Goal: Information Seeking & Learning: Learn about a topic

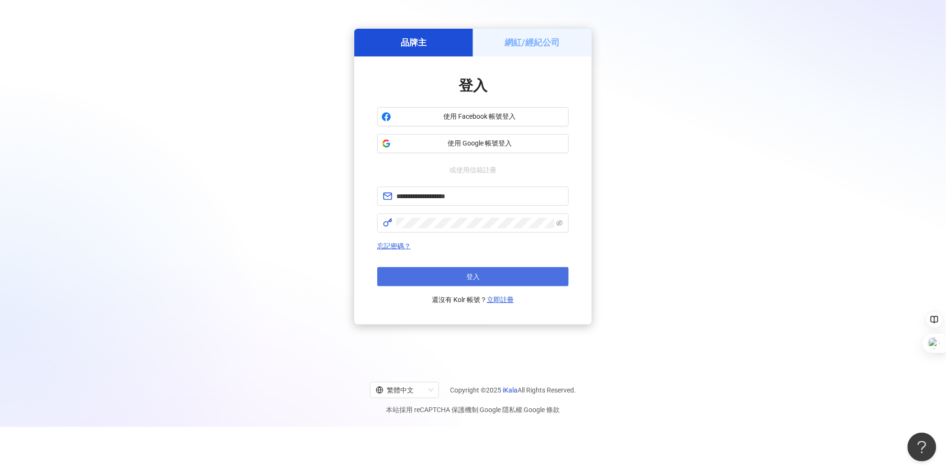
click at [454, 275] on button "登入" at bounding box center [473, 276] width 192 height 19
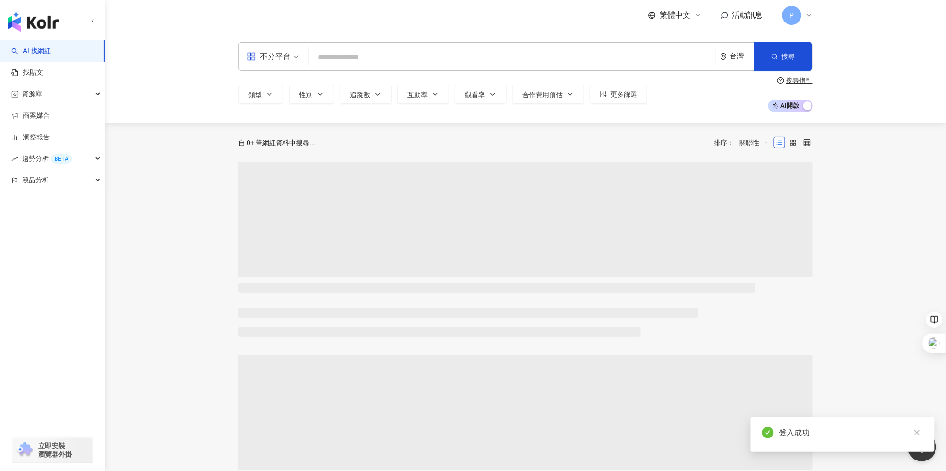
click at [336, 56] on input "search" at bounding box center [512, 57] width 399 height 18
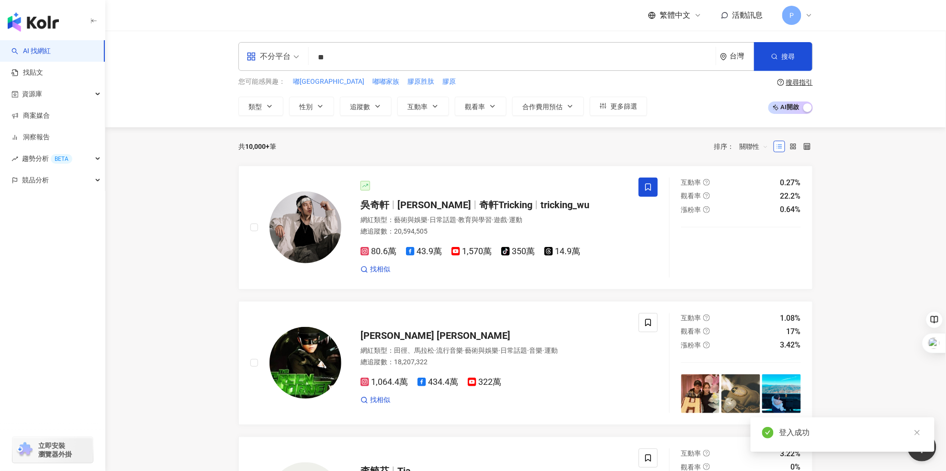
type input "*"
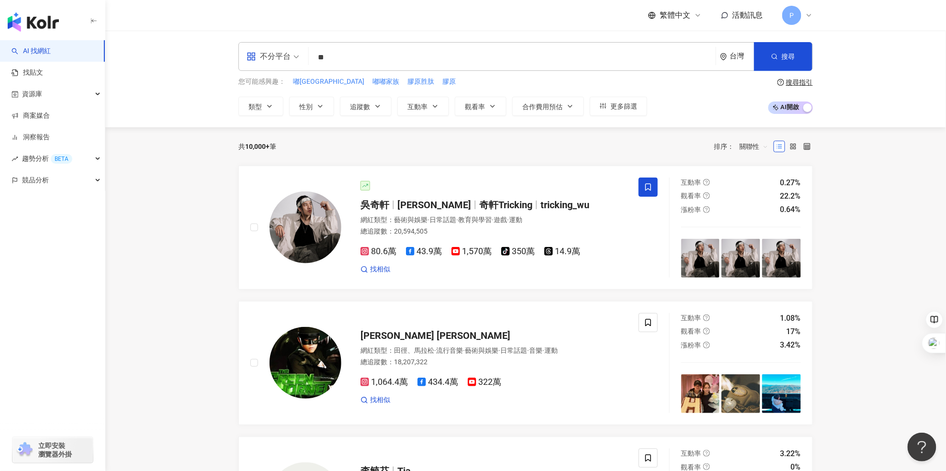
type input "**"
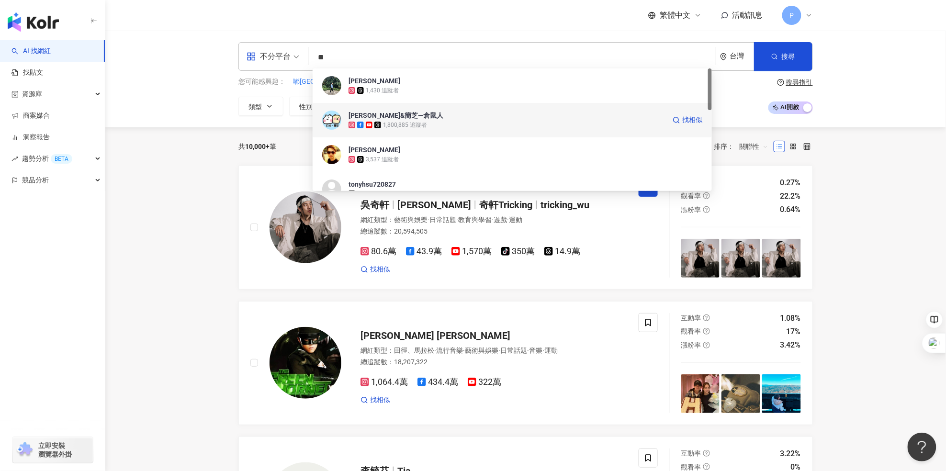
click at [420, 120] on div "1,800,885 追蹤者" at bounding box center [507, 125] width 317 height 10
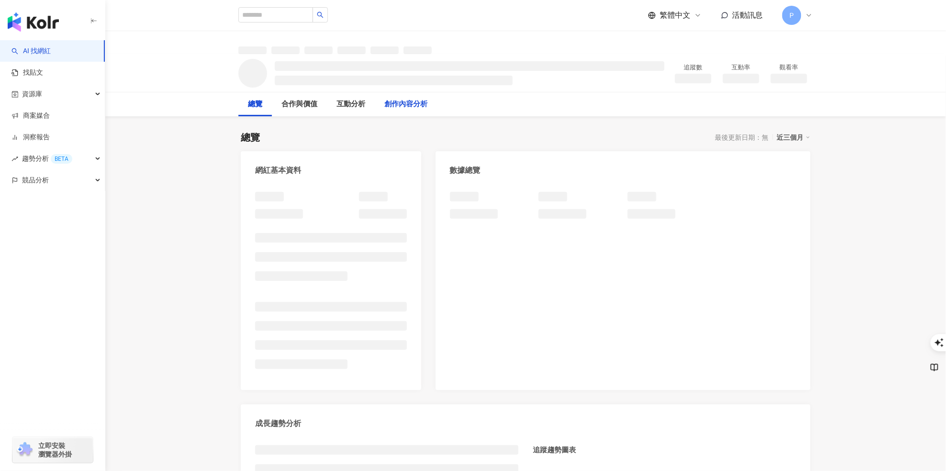
click at [405, 104] on div "創作內容分析" at bounding box center [405, 104] width 43 height 11
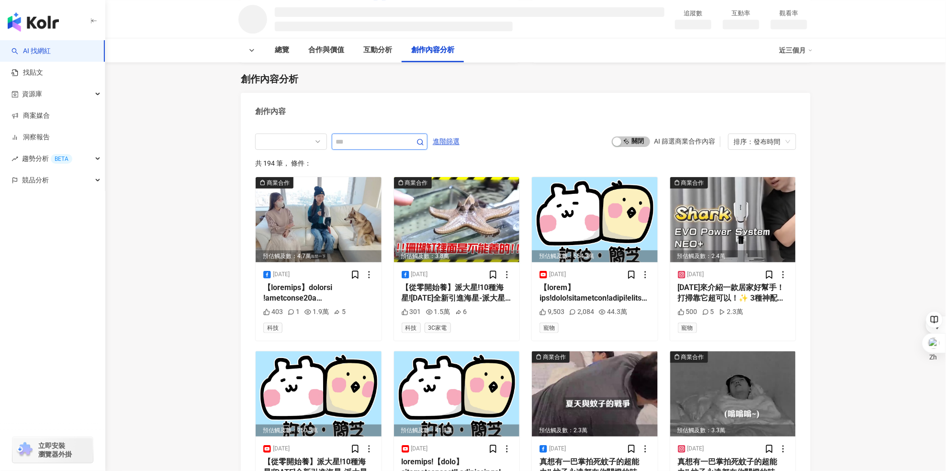
click at [364, 144] on input "text" at bounding box center [369, 141] width 67 height 11
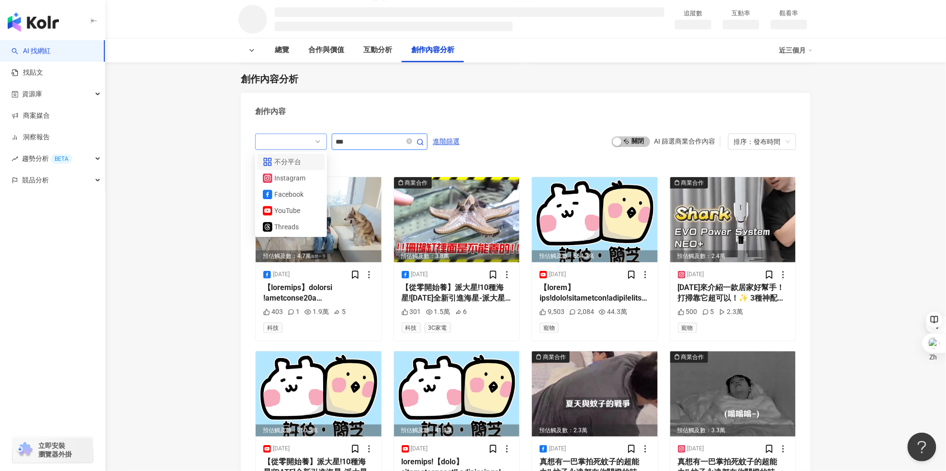
click at [315, 140] on span at bounding box center [291, 141] width 60 height 15
click at [304, 157] on div "不分平台" at bounding box center [289, 162] width 31 height 11
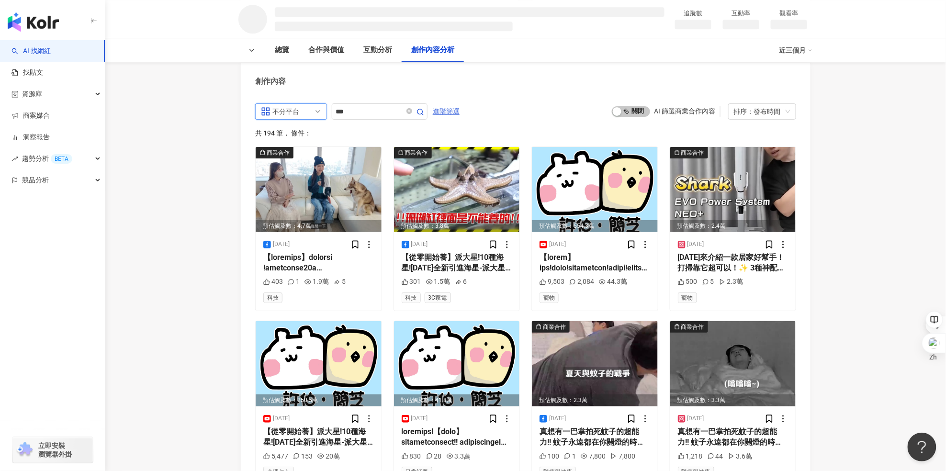
click at [460, 112] on span "進階篩選" at bounding box center [446, 111] width 27 height 15
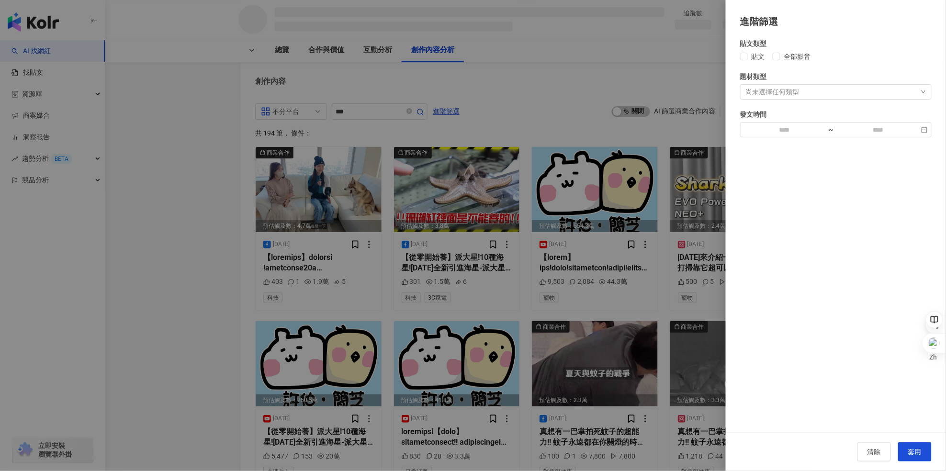
click at [533, 81] on div at bounding box center [473, 235] width 946 height 471
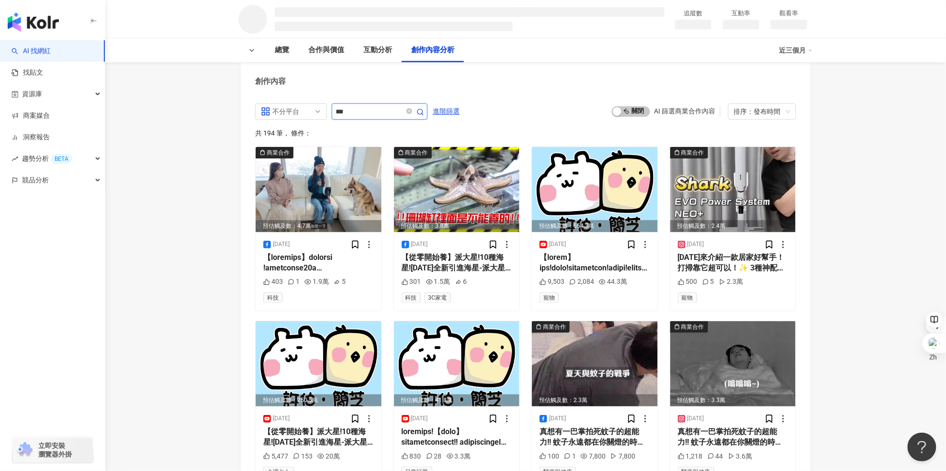
click at [423, 113] on circle "button" at bounding box center [420, 111] width 5 height 5
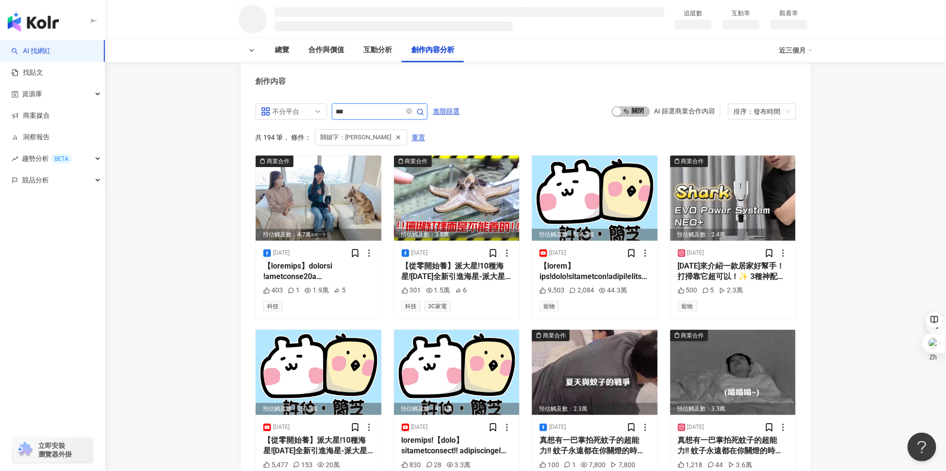
scroll to position [921, 0]
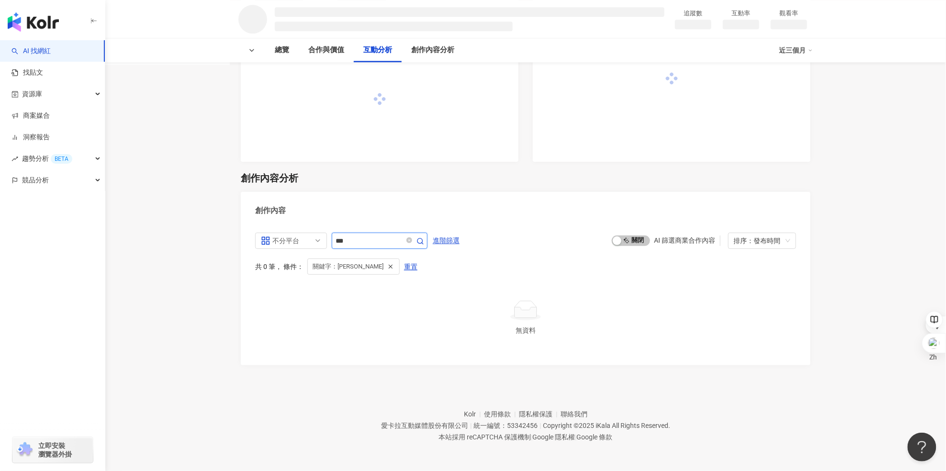
click at [369, 243] on input "***" at bounding box center [369, 240] width 67 height 11
click at [374, 243] on input "**" at bounding box center [369, 240] width 67 height 11
drag, startPoint x: 373, startPoint y: 243, endPoint x: 276, endPoint y: 208, distance: 102.6
click at [281, 240] on div "不分平台 all ig 不分平台 Instagram Facebook YouTube Threads **" at bounding box center [341, 241] width 172 height 16
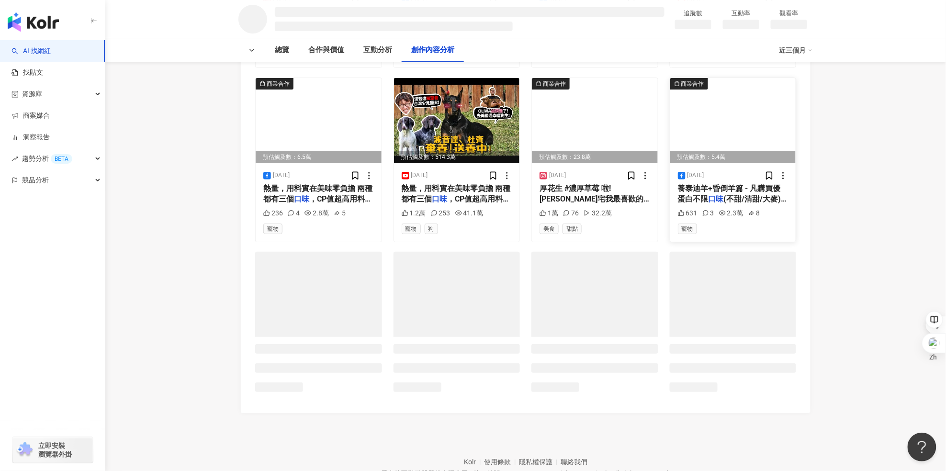
scroll to position [1351, 0]
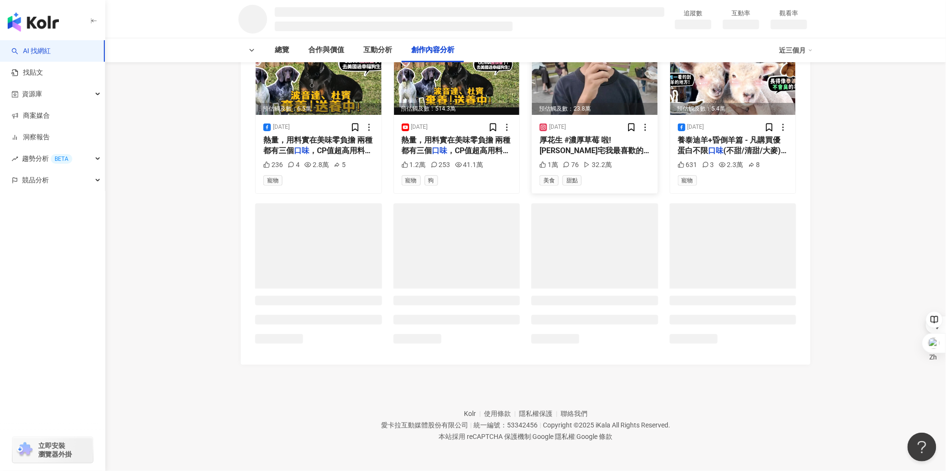
click at [609, 139] on span "厚花生 #濃厚草莓 啦! 阿宅我最喜歡的" at bounding box center [595, 146] width 110 height 20
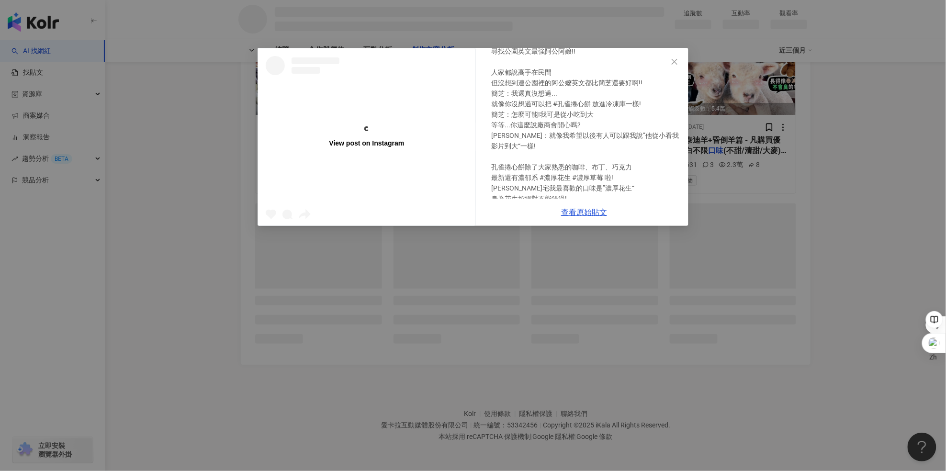
scroll to position [0, 0]
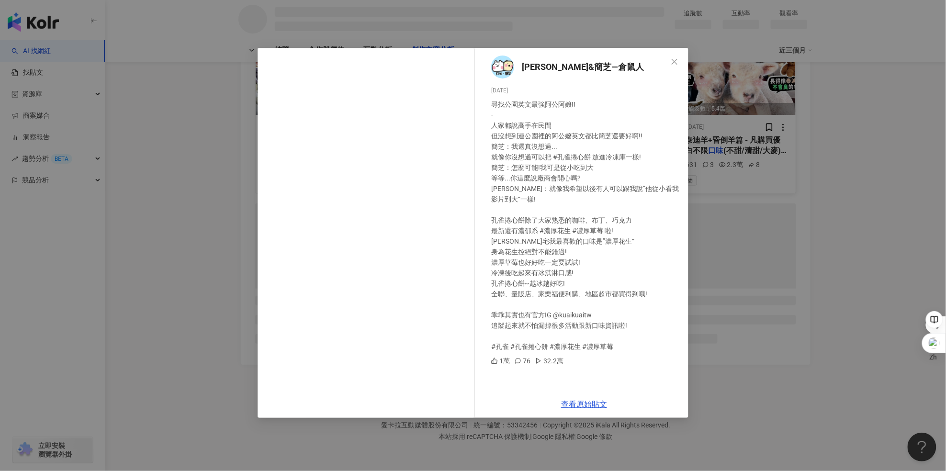
click at [793, 174] on div "許伯&簡芝—倉鼠人 2024/11/8 尋找公園英文最強阿公阿嬤!! - 人家都說高手在民間 但沒想到連公園裡的阿公嬤英文都比簡芝還要好啊!! 簡芝：我還真沒…" at bounding box center [473, 235] width 946 height 471
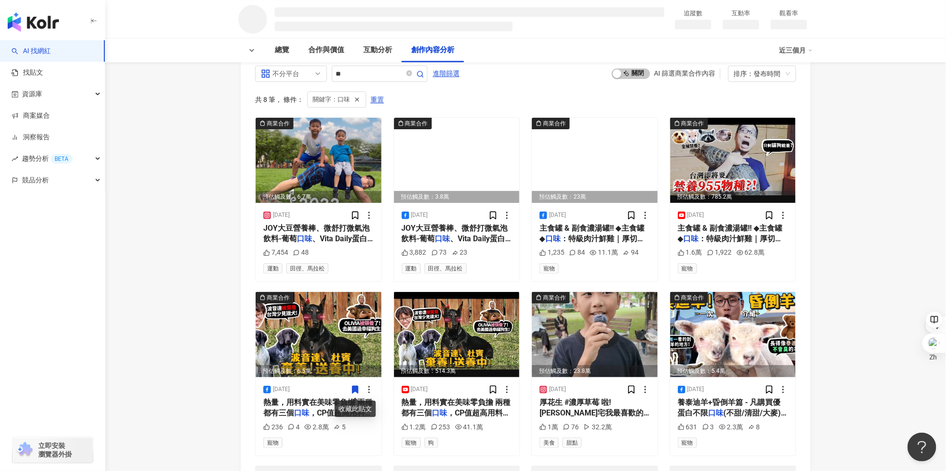
scroll to position [1085, 0]
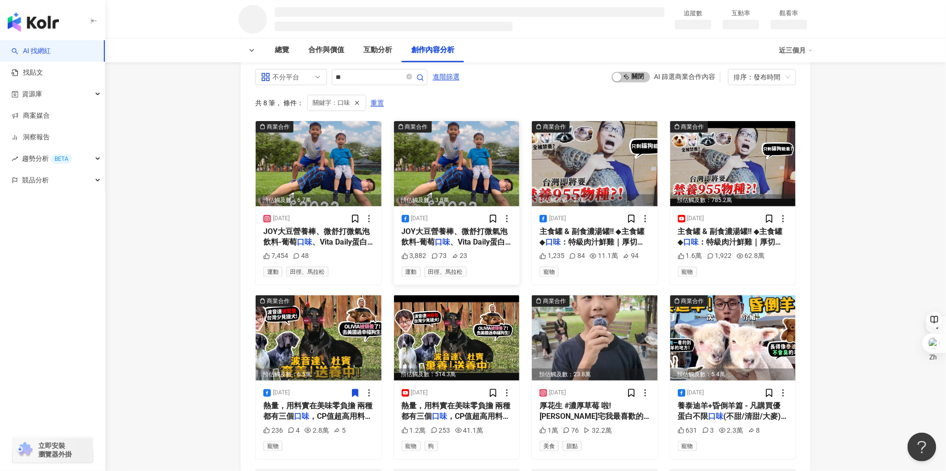
click at [472, 240] on span "、Vita Daily蛋白飲奶茶、漢" at bounding box center [457, 247] width 110 height 20
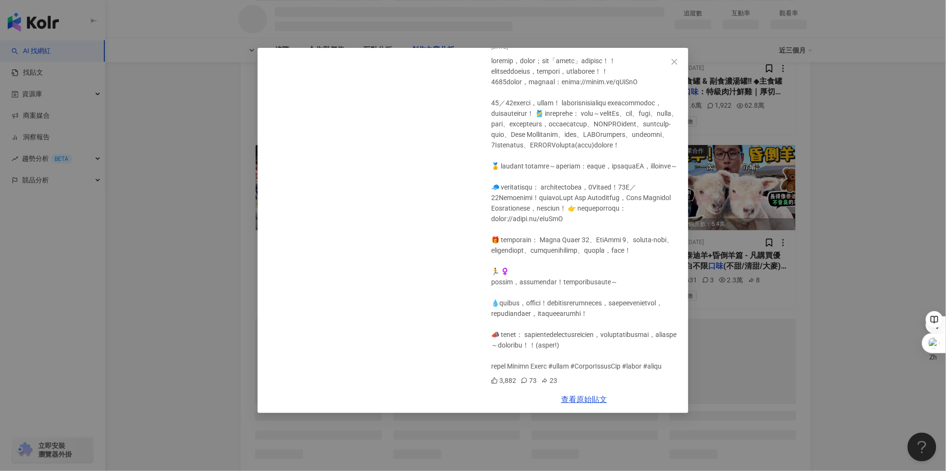
scroll to position [1245, 0]
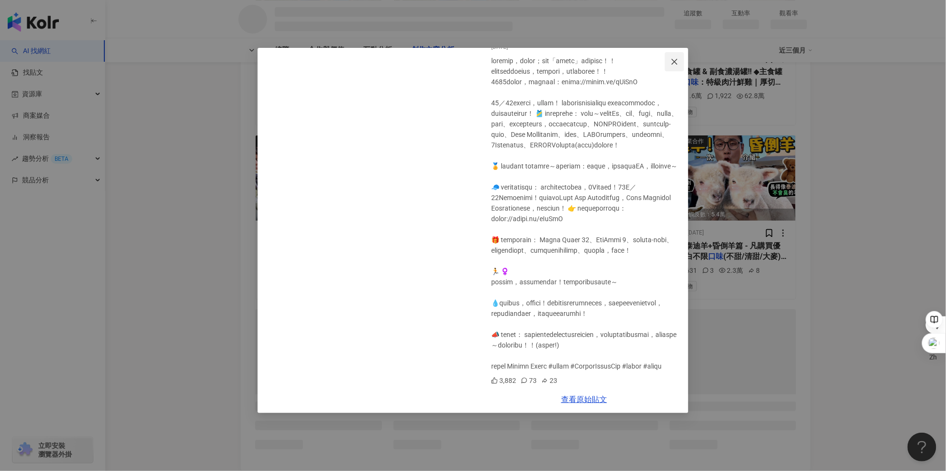
click at [681, 55] on button "Close" at bounding box center [674, 61] width 19 height 19
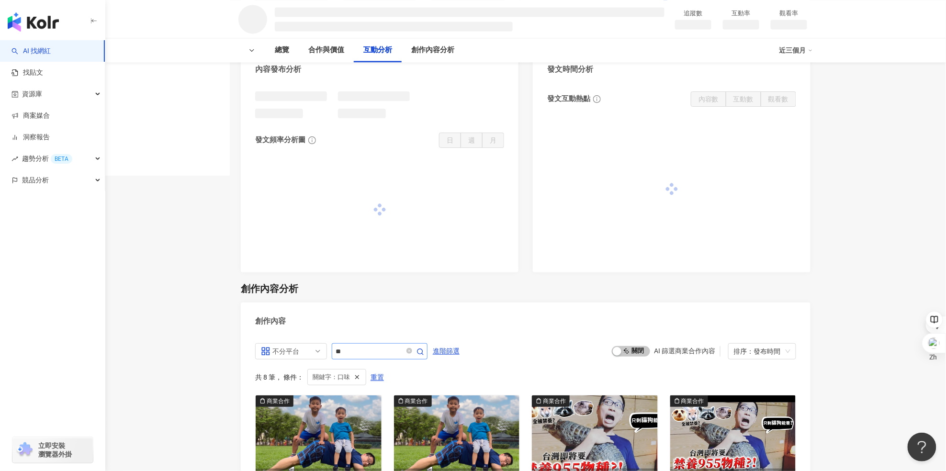
scroll to position [926, 0]
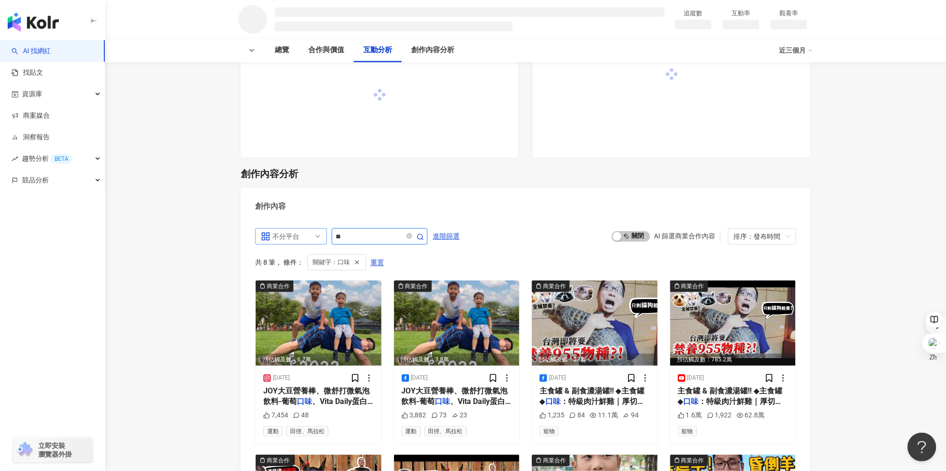
drag, startPoint x: 375, startPoint y: 235, endPoint x: 288, endPoint y: 232, distance: 87.2
click at [290, 235] on div "不分平台 all ig 不分平台 Instagram Facebook YouTube Threads **" at bounding box center [341, 236] width 172 height 16
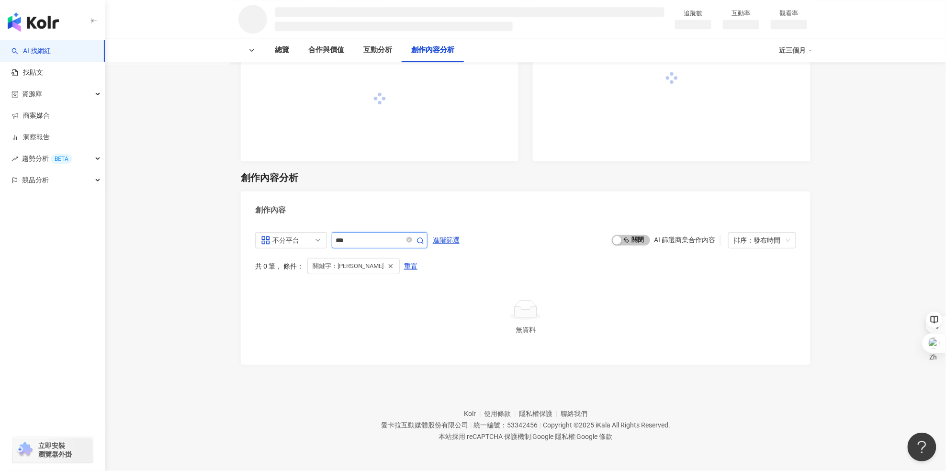
scroll to position [921, 0]
drag, startPoint x: 401, startPoint y: 244, endPoint x: 281, endPoint y: 242, distance: 120.7
click at [281, 243] on div "不分平台 all ig 不分平台 Instagram Facebook YouTube Threads ***" at bounding box center [341, 241] width 172 height 16
drag, startPoint x: 375, startPoint y: 241, endPoint x: 278, endPoint y: 241, distance: 97.2
click at [278, 241] on div "不分平台 all ig 不分平台 Instagram Facebook YouTube Threads ***" at bounding box center [341, 241] width 172 height 16
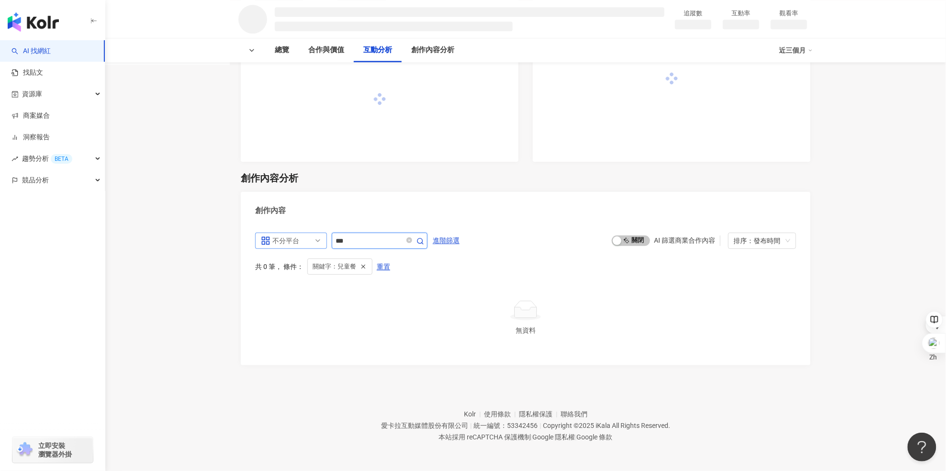
type input "***"
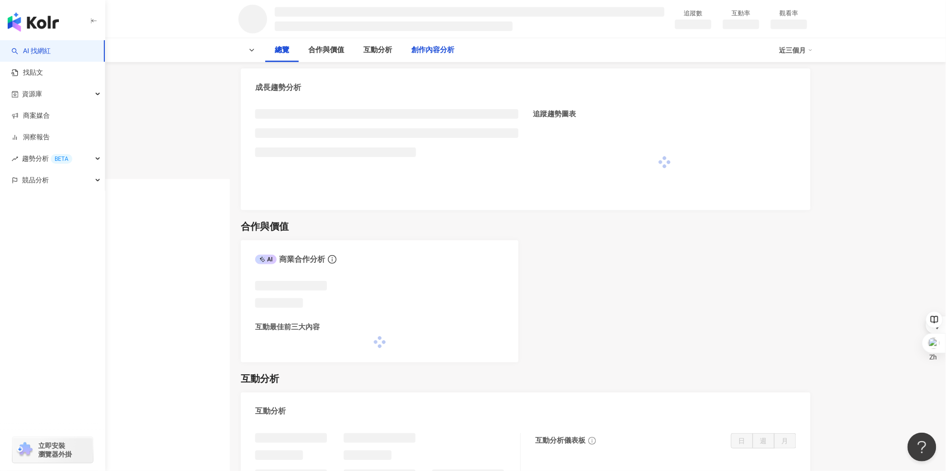
click at [431, 47] on div "創作內容分析" at bounding box center [432, 50] width 43 height 11
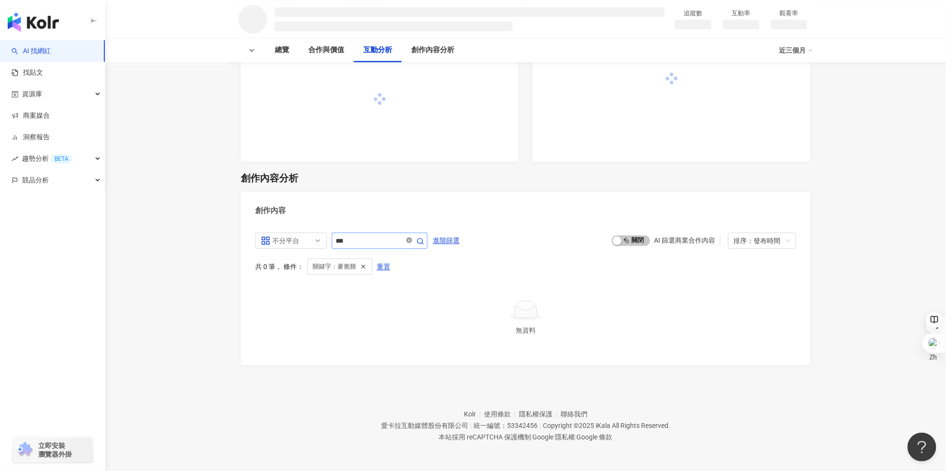
click at [412, 239] on icon "close-circle" at bounding box center [410, 240] width 6 height 6
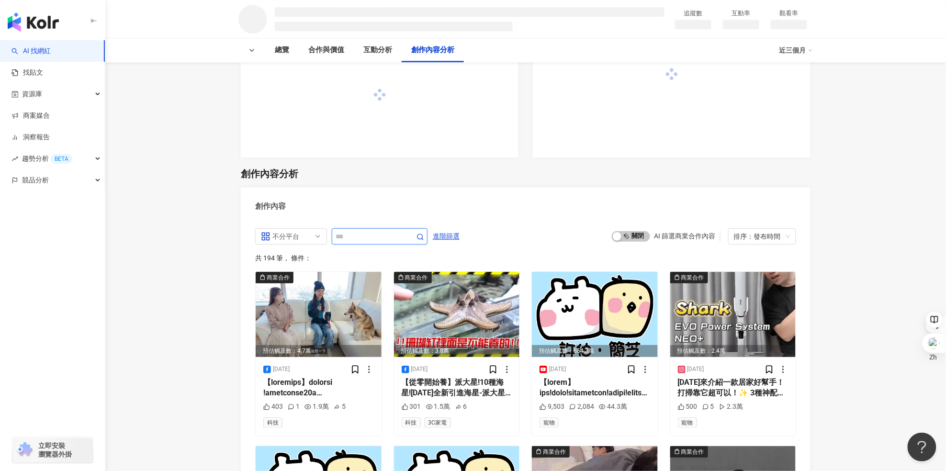
scroll to position [1294, 0]
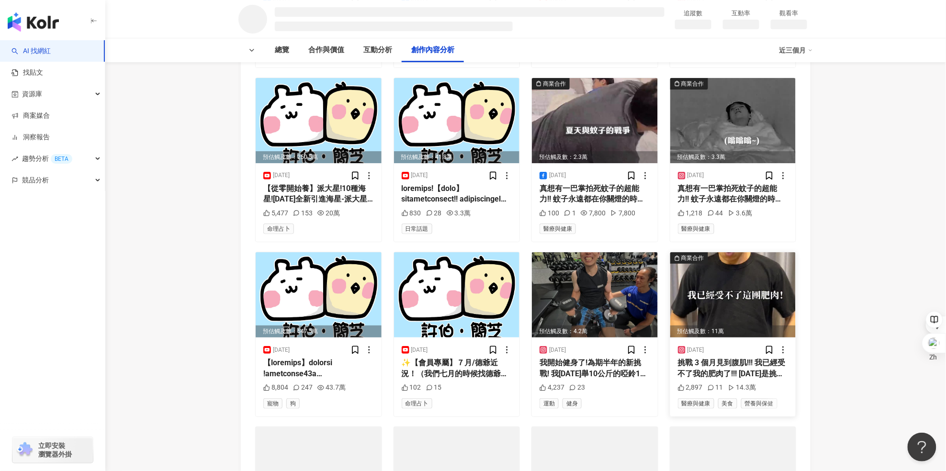
click at [726, 282] on img at bounding box center [733, 294] width 126 height 85
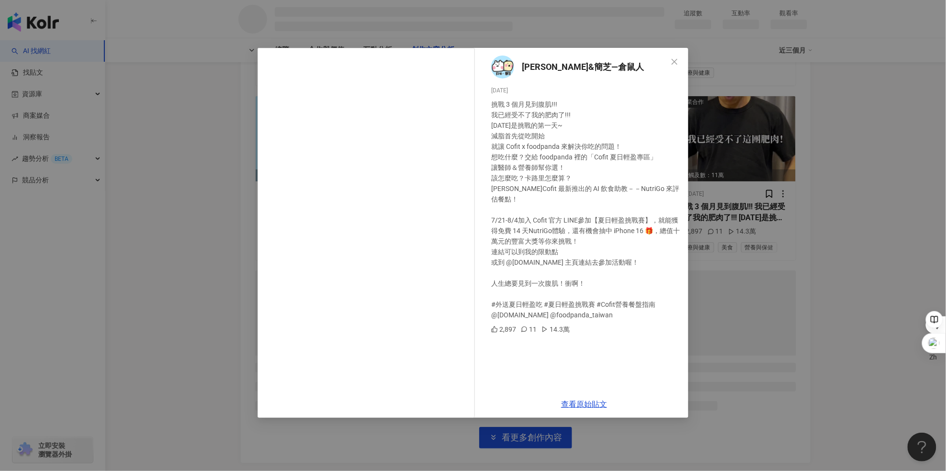
scroll to position [1453, 0]
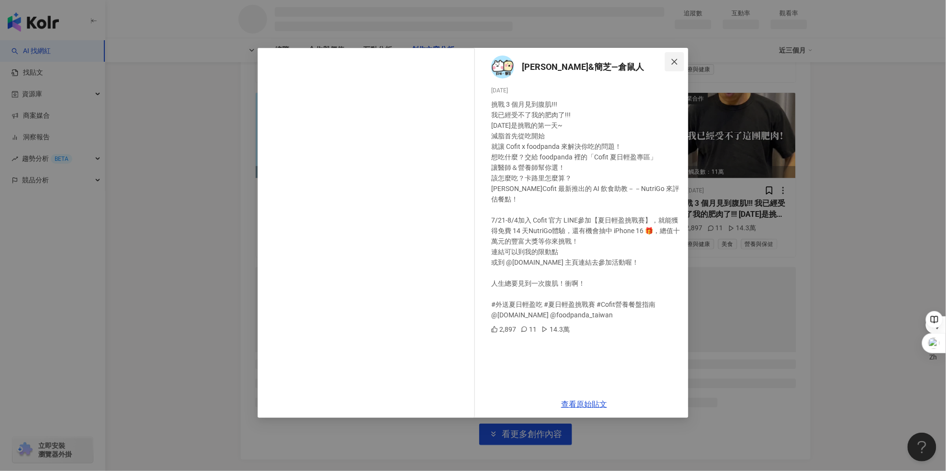
click at [681, 58] on span "Close" at bounding box center [674, 62] width 19 height 8
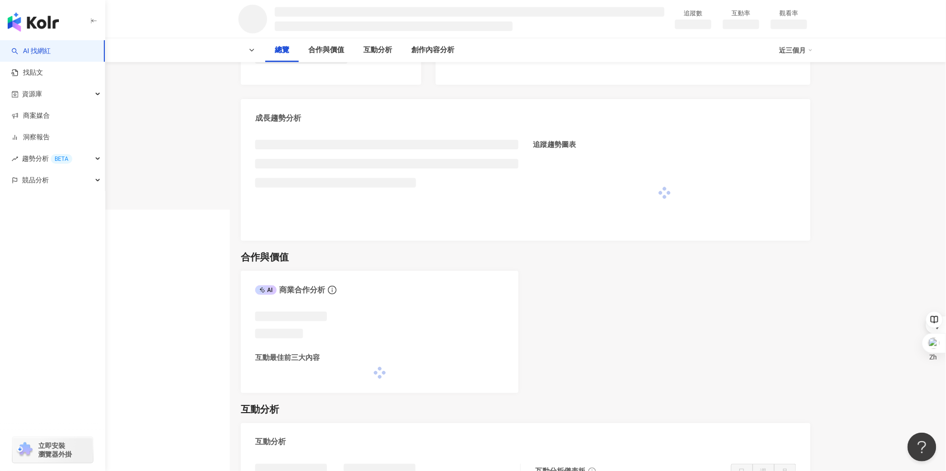
scroll to position [176, 0]
